Goal: Navigation & Orientation: Find specific page/section

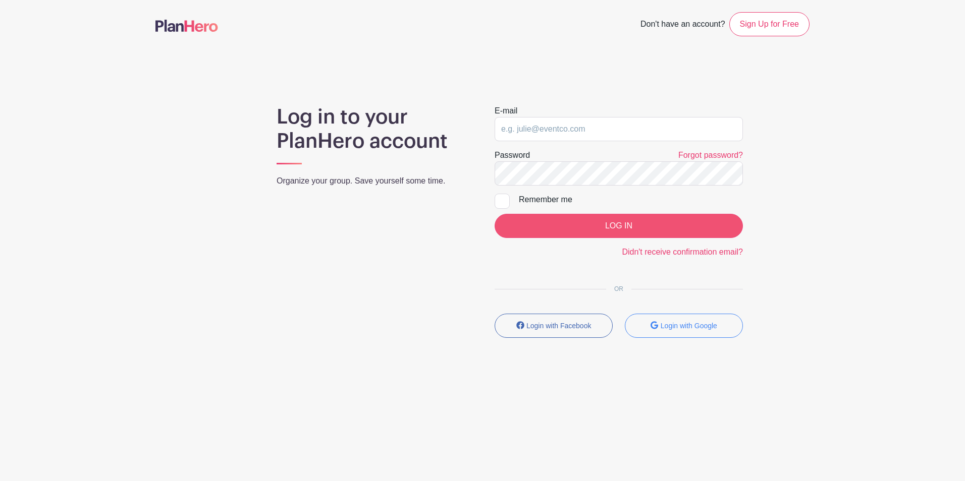
type input "[EMAIL_ADDRESS][DOMAIN_NAME]"
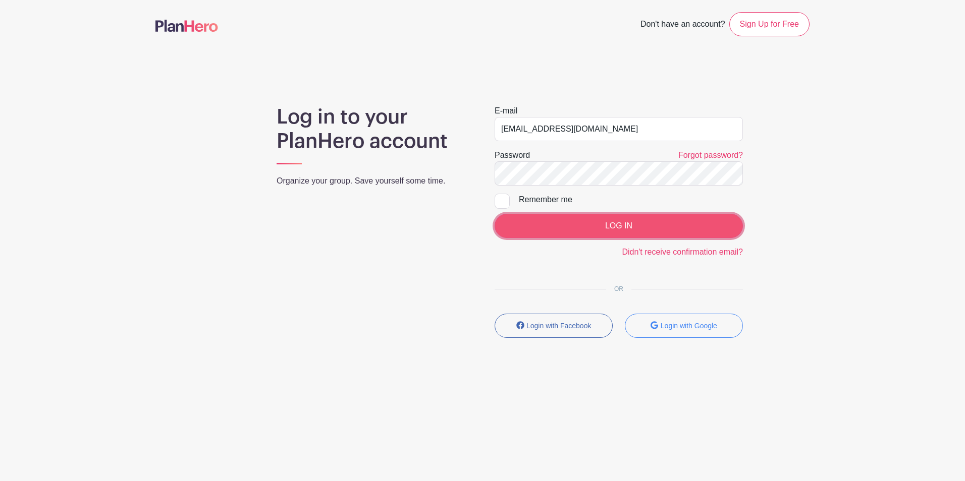
click at [547, 231] on input "LOG IN" at bounding box center [619, 226] width 248 height 24
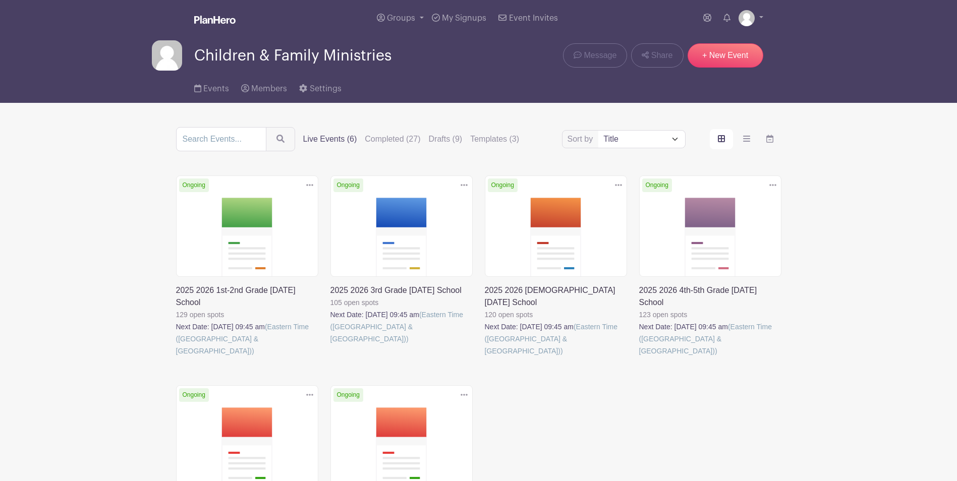
click at [176, 357] on link at bounding box center [176, 357] width 0 height 0
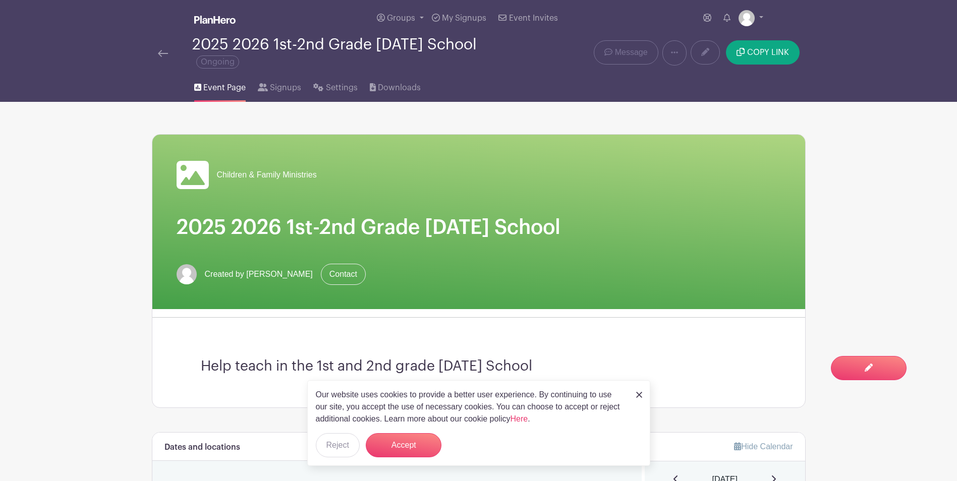
click at [166, 52] on img at bounding box center [163, 53] width 10 height 7
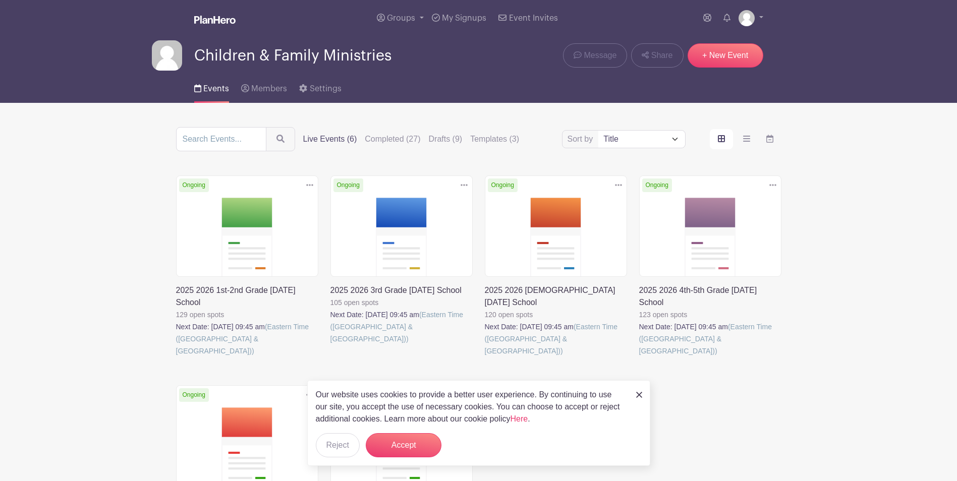
click at [485, 357] on link at bounding box center [485, 357] width 0 height 0
click at [331, 345] on link at bounding box center [331, 345] width 0 height 0
